Goal: Check status: Check status

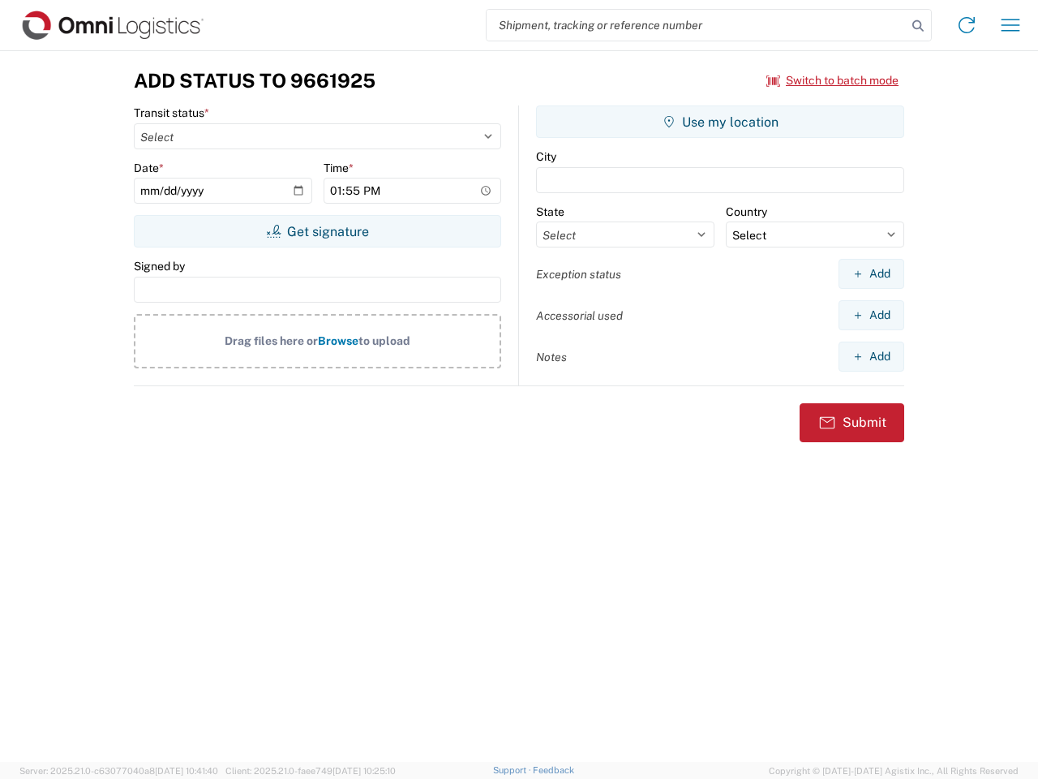
click at [697, 25] on input "search" at bounding box center [697, 25] width 420 height 31
click at [918, 26] on icon at bounding box center [918, 26] width 23 height 23
click at [967, 25] on icon at bounding box center [967, 25] width 26 height 26
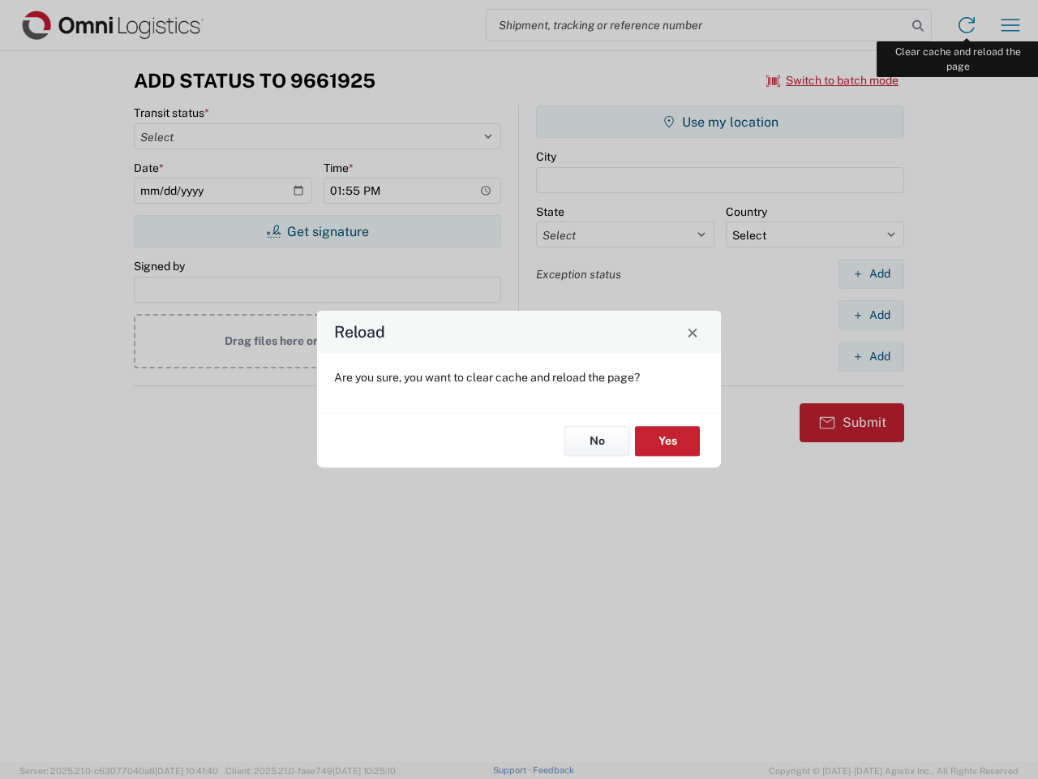
click at [1011, 25] on div "Reload Are you sure, you want to clear cache and reload the page? No Yes" at bounding box center [519, 389] width 1038 height 779
click at [833, 80] on div "Reload Are you sure, you want to clear cache and reload the page? No Yes" at bounding box center [519, 389] width 1038 height 779
click at [317, 231] on div "Reload Are you sure, you want to clear cache and reload the page? No Yes" at bounding box center [519, 389] width 1038 height 779
click at [720, 122] on div "Reload Are you sure, you want to clear cache and reload the page? No Yes" at bounding box center [519, 389] width 1038 height 779
click at [871, 273] on div "Reload Are you sure, you want to clear cache and reload the page? No Yes" at bounding box center [519, 389] width 1038 height 779
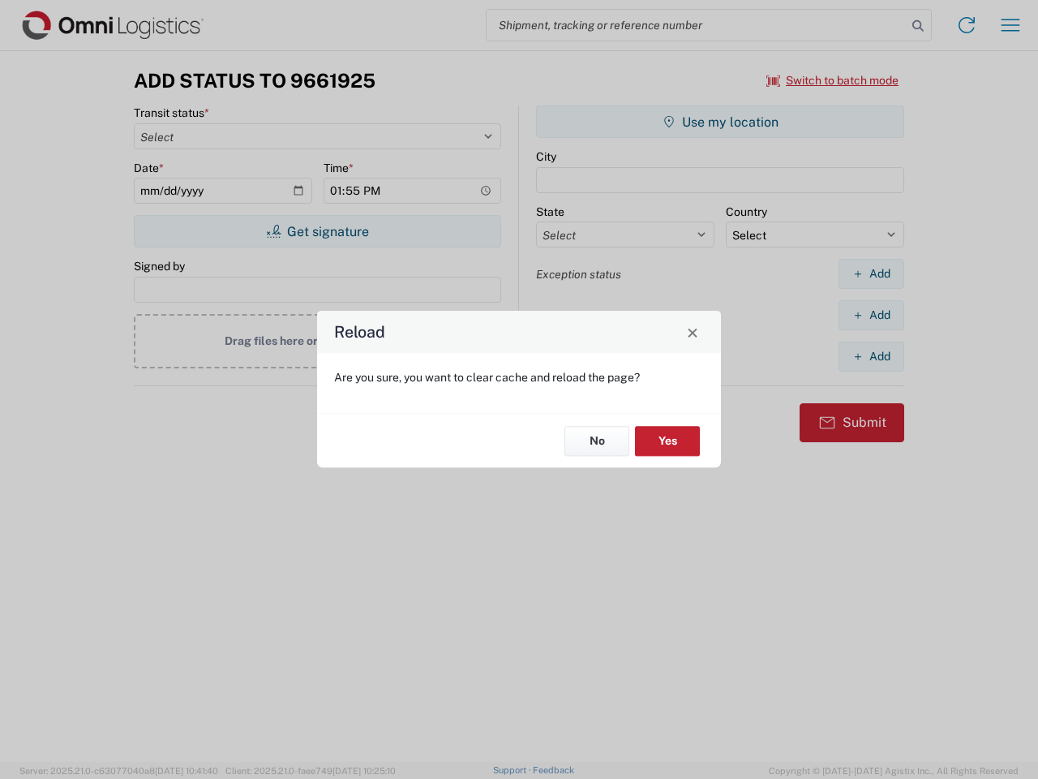
click at [871, 315] on div "Reload Are you sure, you want to clear cache and reload the page? No Yes" at bounding box center [519, 389] width 1038 height 779
click at [871, 356] on div "Reload Are you sure, you want to clear cache and reload the page? No Yes" at bounding box center [519, 389] width 1038 height 779
